Goal: Information Seeking & Learning: Learn about a topic

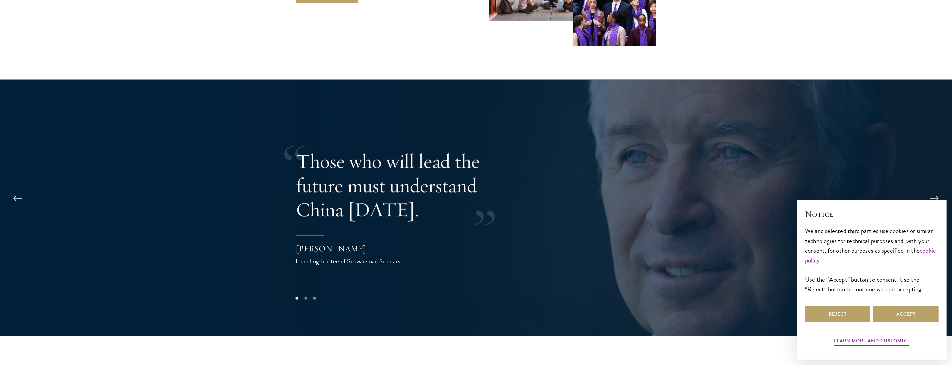
scroll to position [1409, 0]
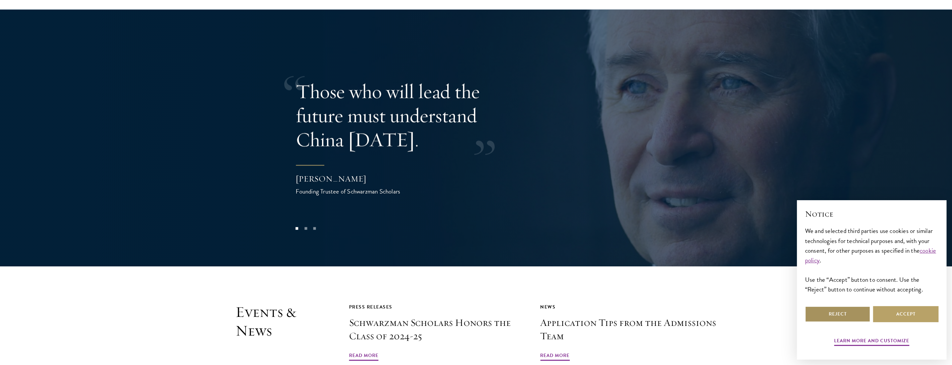
click at [843, 318] on button "Reject" at bounding box center [837, 314] width 65 height 16
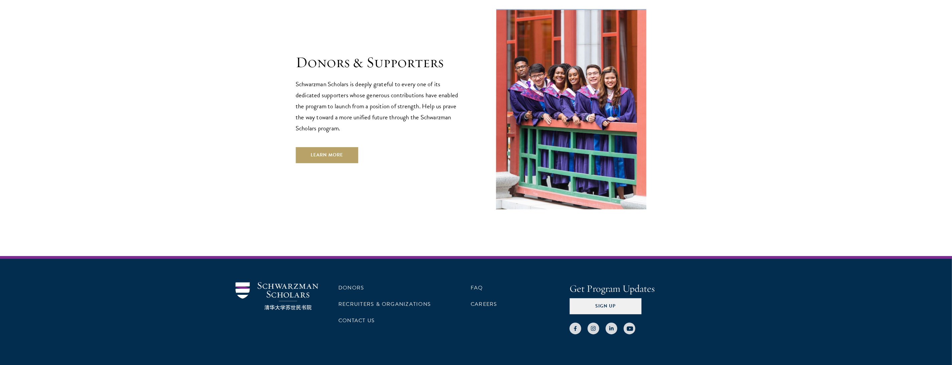
scroll to position [2002, 0]
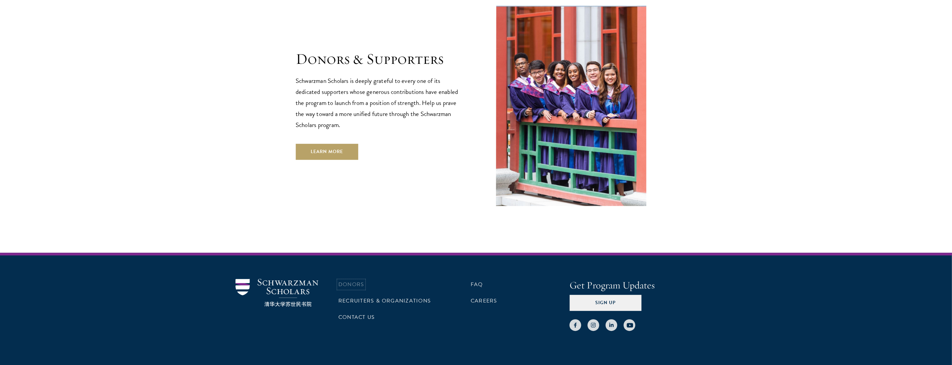
click at [357, 280] on link "Donors" at bounding box center [351, 284] width 26 height 8
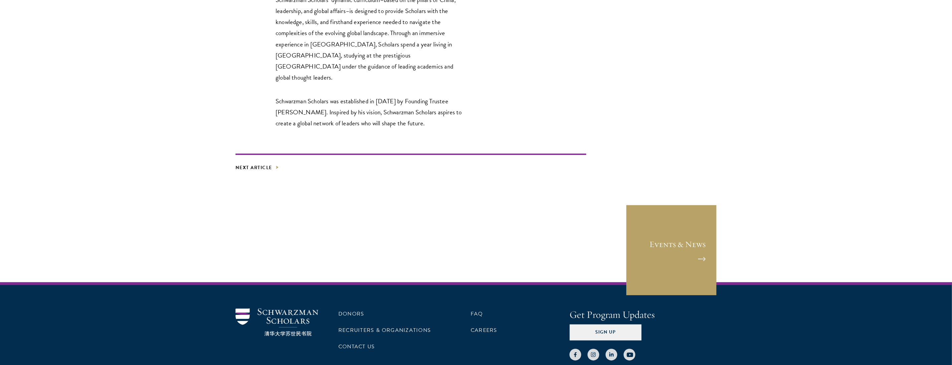
scroll to position [975, 0]
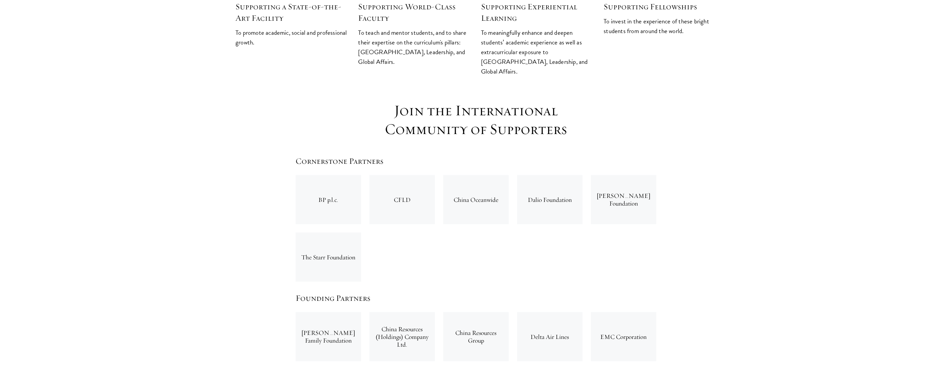
scroll to position [986, 0]
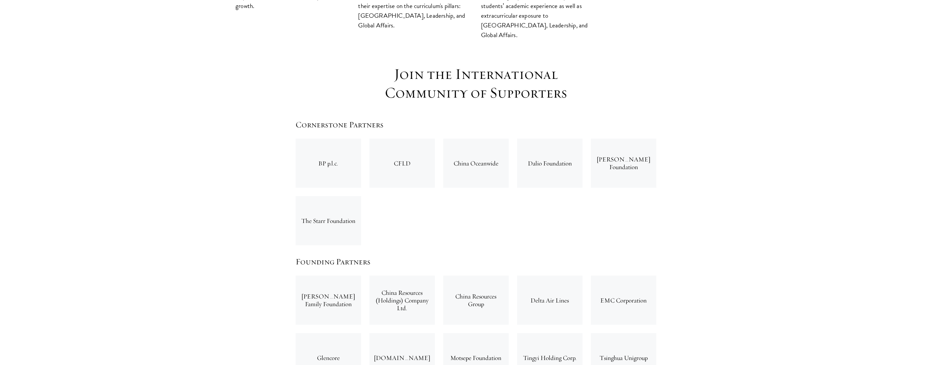
click at [488, 139] on div "China Oceanwide" at bounding box center [475, 163] width 65 height 49
click at [480, 139] on div "China Oceanwide" at bounding box center [475, 163] width 65 height 49
click at [456, 139] on div "China Oceanwide" at bounding box center [475, 163] width 65 height 49
drag, startPoint x: 470, startPoint y: 124, endPoint x: 500, endPoint y: 123, distance: 29.8
click at [500, 139] on div "China Oceanwide" at bounding box center [475, 163] width 65 height 49
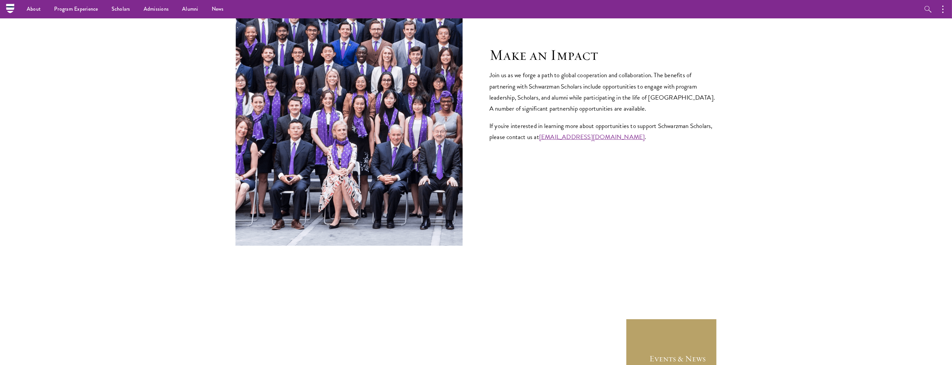
scroll to position [2571, 0]
